Goal: Task Accomplishment & Management: Manage account settings

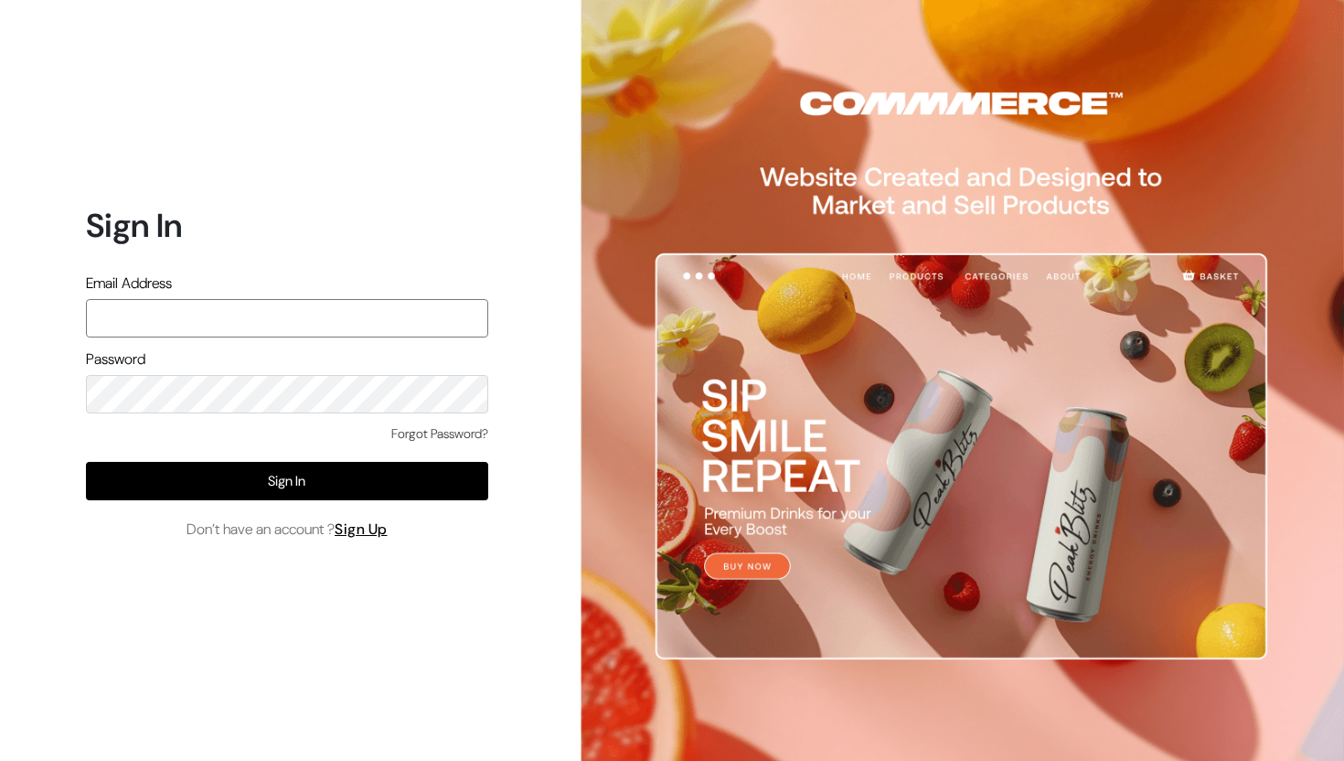
type input "surbhikohad18@gmail.com"
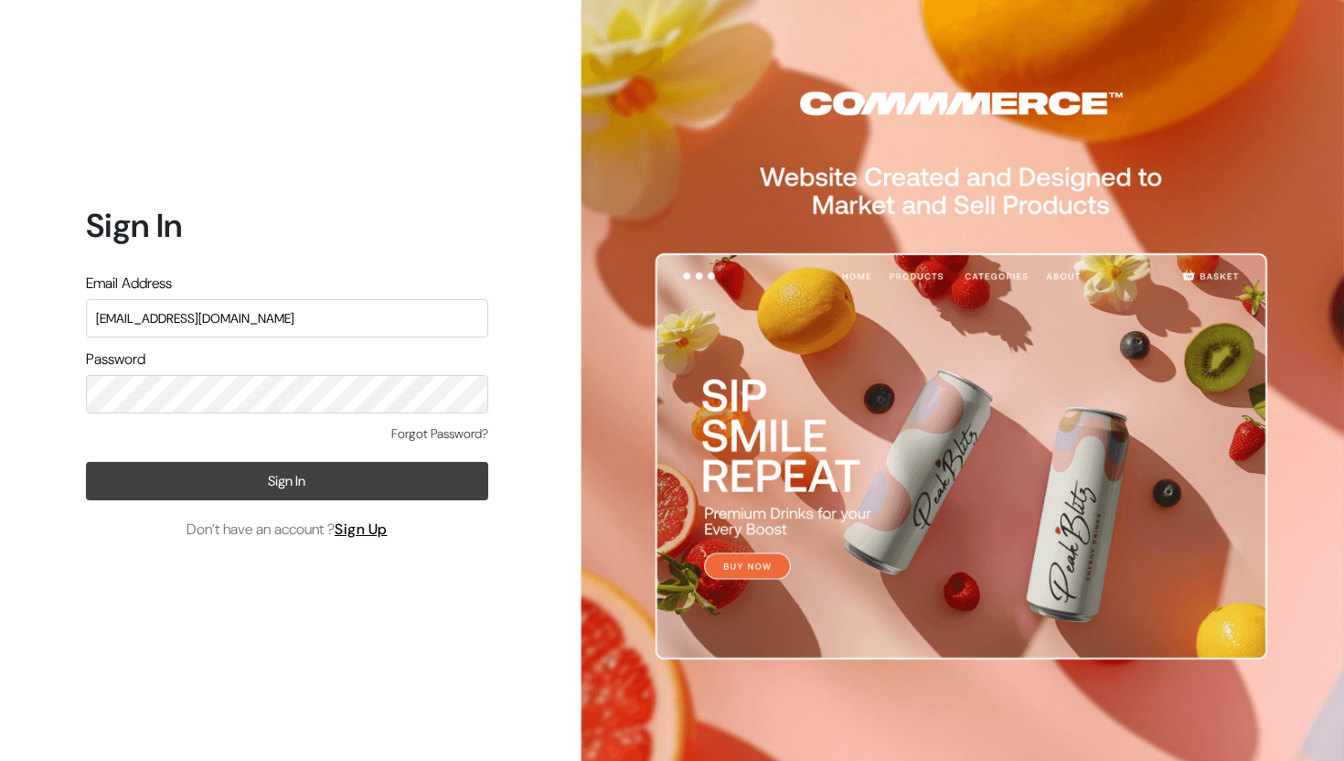
click at [293, 476] on button "Sign In" at bounding box center [287, 481] width 402 height 38
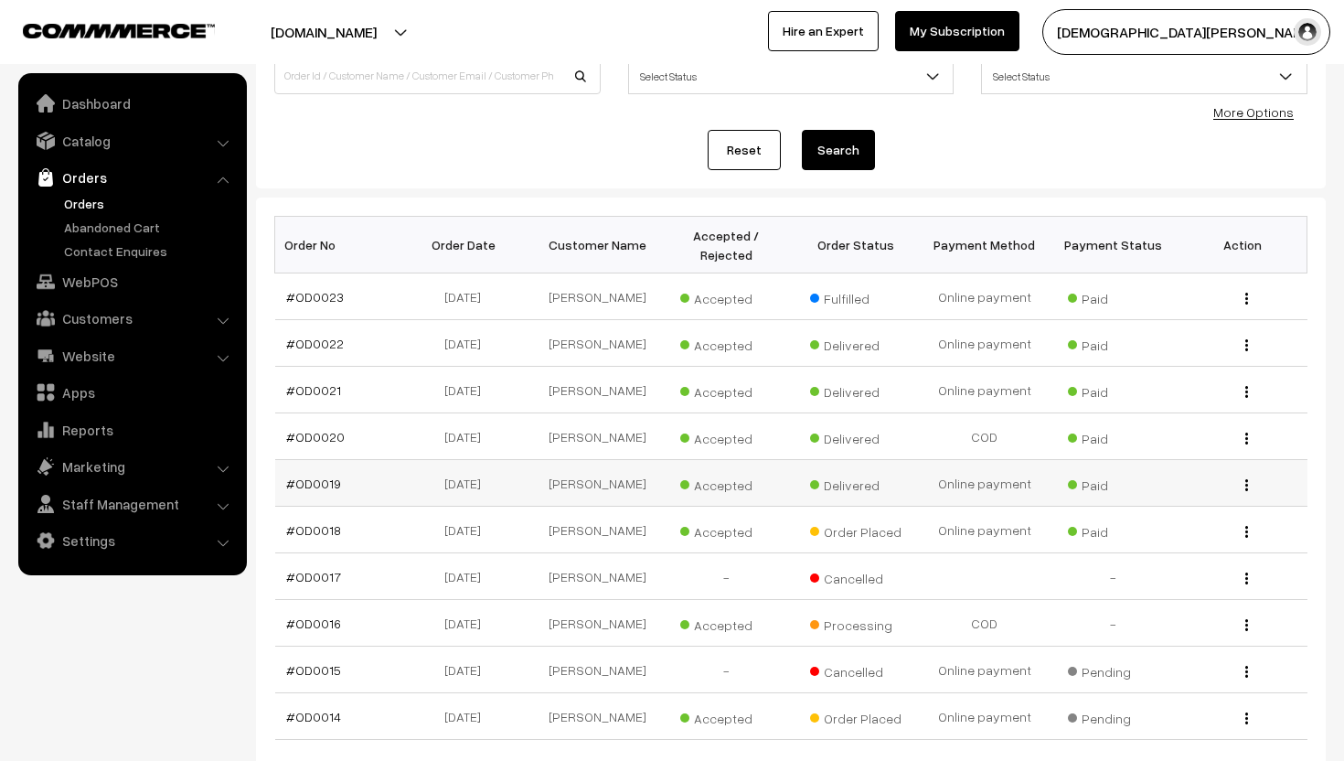
scroll to position [144, 0]
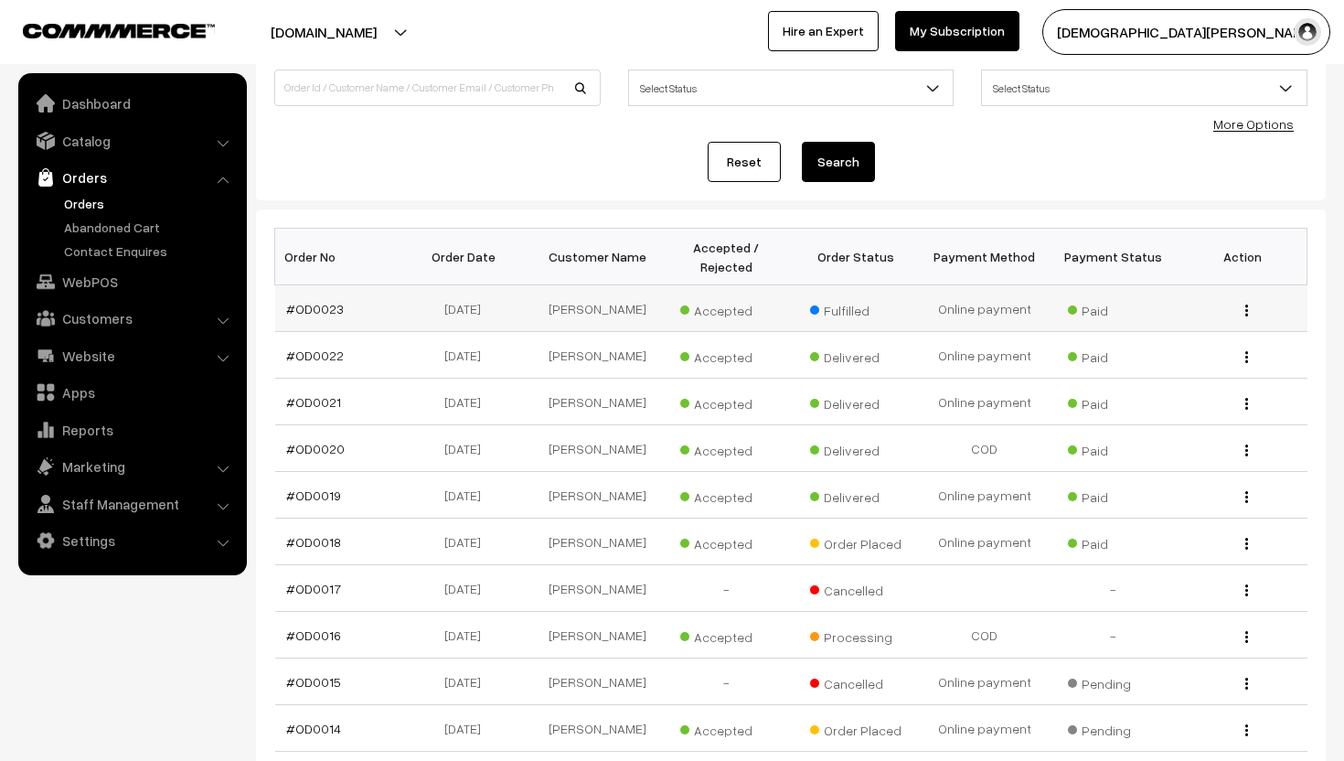
click at [1246, 305] on img "button" at bounding box center [1246, 310] width 3 height 12
click at [1198, 335] on link "View" at bounding box center [1164, 336] width 155 height 40
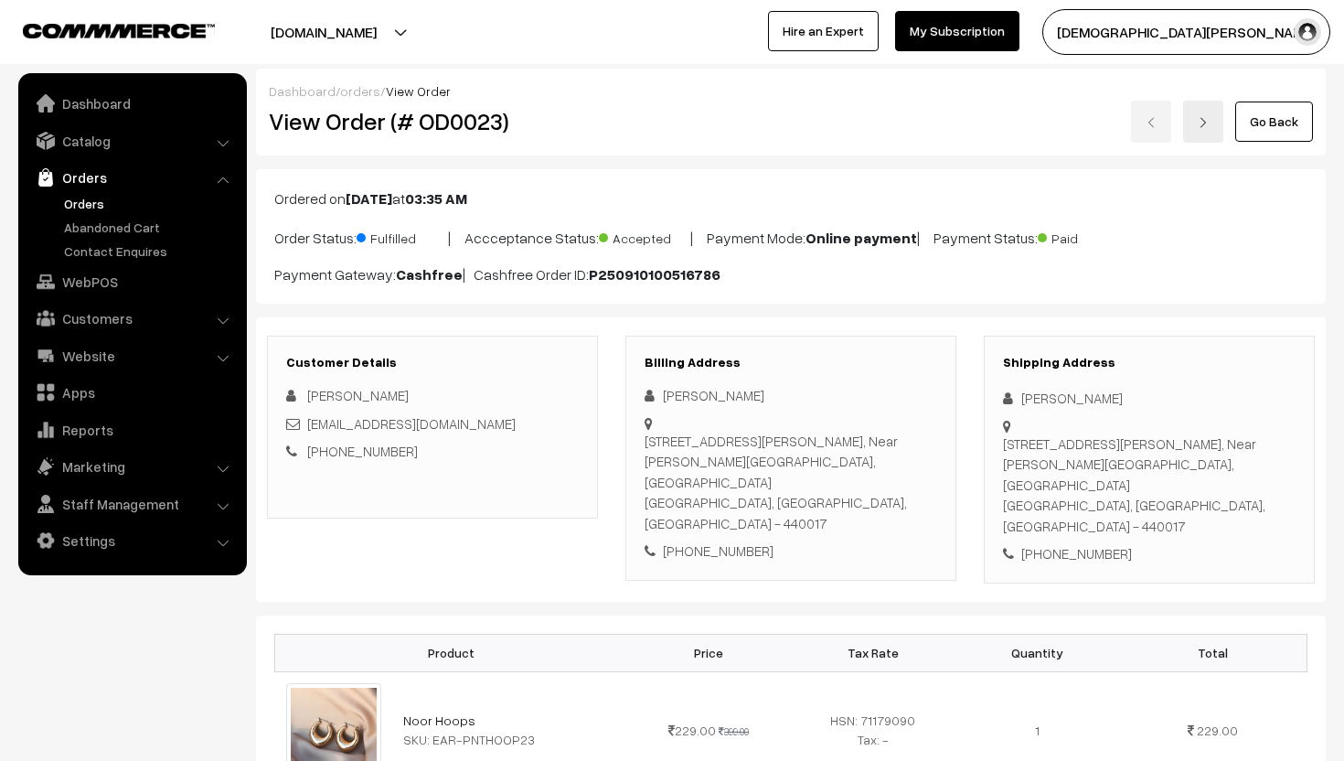
scroll to position [1017, 0]
